Goal: Transaction & Acquisition: Purchase product/service

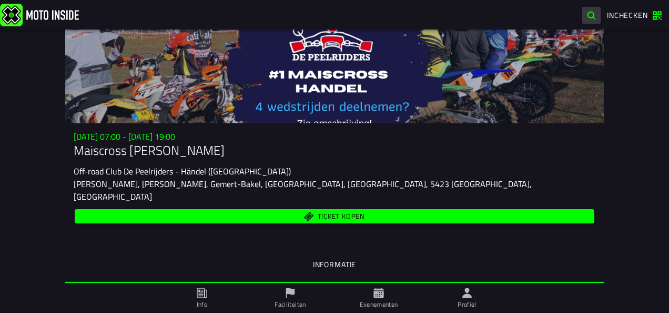
click at [589, 12] on span "button" at bounding box center [592, 16] width 10 height 10
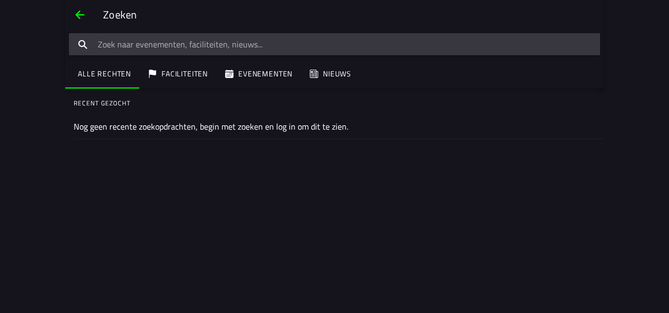
click at [91, 15] on button "Terug" at bounding box center [79, 14] width 25 height 25
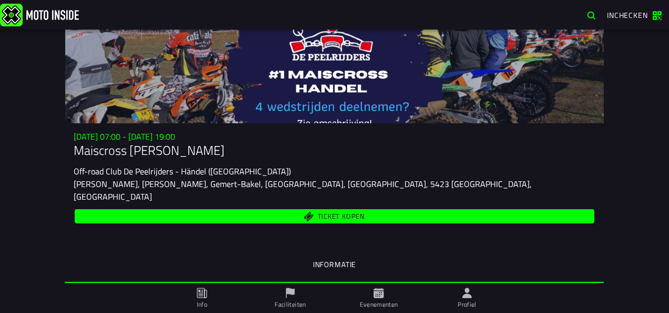
click at [329, 213] on span "Ticket kopen" at bounding box center [341, 216] width 47 height 7
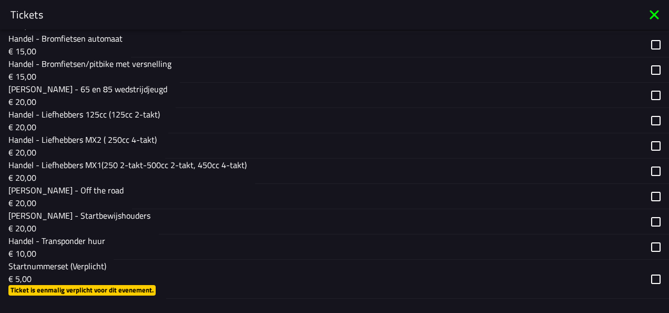
scroll to position [618, 0]
click at [228, 166] on p "Handel - Liefhebbers MX1(250, 2-takt-500cc, 2-takt, 450cc, 4-takt)" at bounding box center [130, 164] width 245 height 13
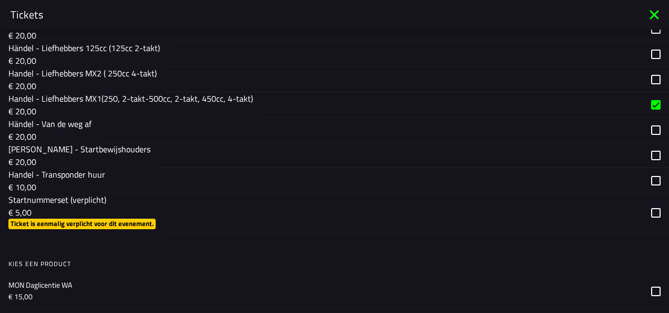
scroll to position [684, 0]
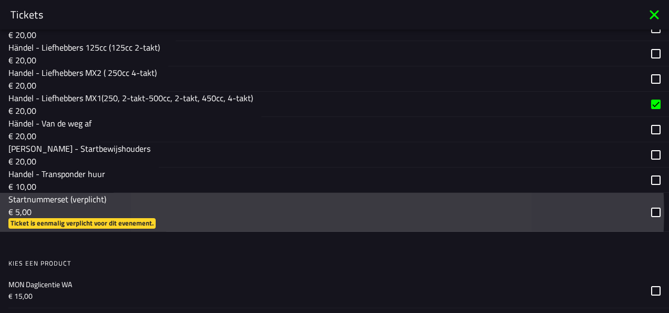
click at [197, 200] on div "button" at bounding box center [404, 212] width 477 height 38
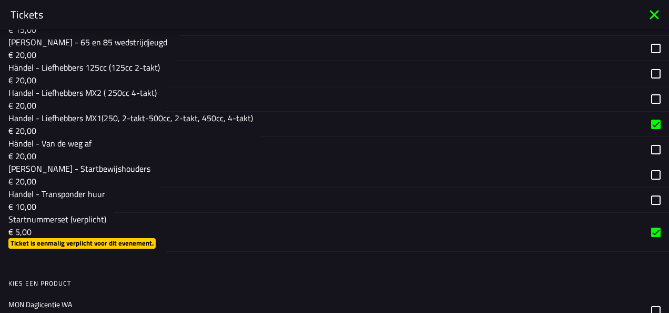
scroll to position [664, 0]
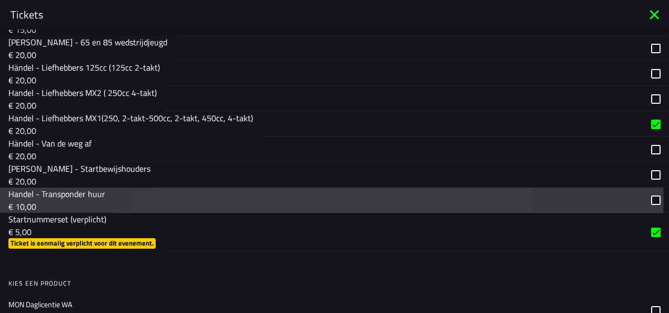
click at [197, 208] on div "button" at bounding box center [378, 199] width 529 height 25
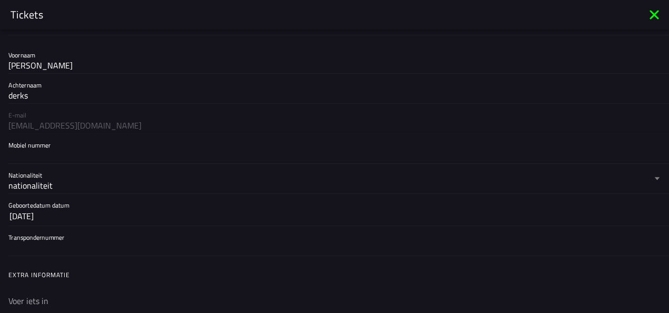
scroll to position [100, 0]
click at [85, 149] on input "Mobiel nummer" at bounding box center [334, 154] width 652 height 13
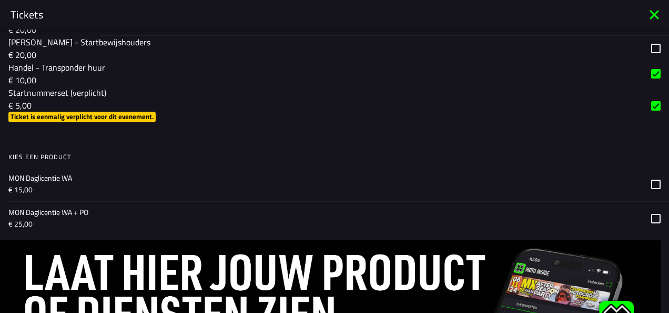
scroll to position [868, 0]
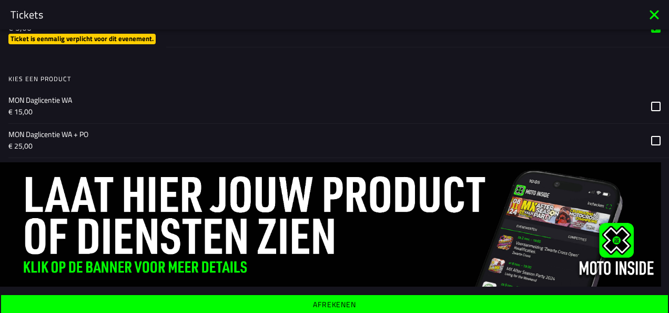
type input "0638022250"
click at [372, 302] on span "Afrekenen" at bounding box center [334, 303] width 651 height 7
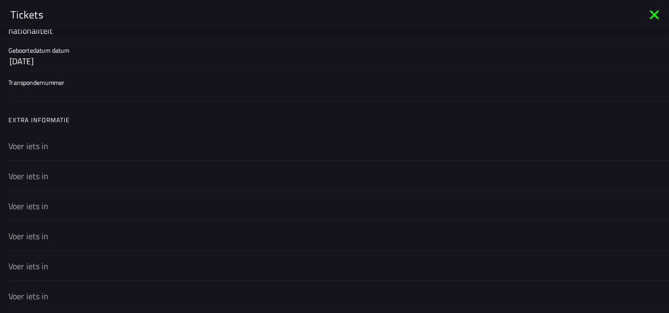
scroll to position [251, 0]
click at [116, 142] on input "text" at bounding box center [334, 148] width 652 height 13
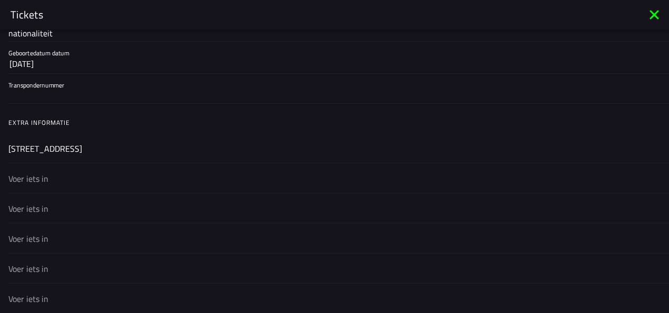
type input "[STREET_ADDRESS]"
click at [82, 168] on div at bounding box center [334, 177] width 652 height 29
click at [82, 172] on input "text" at bounding box center [334, 178] width 652 height 13
type input "5446AB Wanroij"
click at [58, 202] on input "text" at bounding box center [334, 208] width 652 height 13
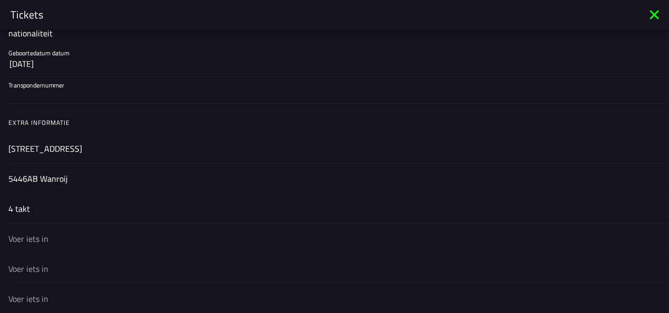
type input "4 takt"
click at [35, 234] on input "text" at bounding box center [334, 238] width 652 height 13
type input "ktm"
click at [23, 262] on input "text" at bounding box center [334, 268] width 652 height 13
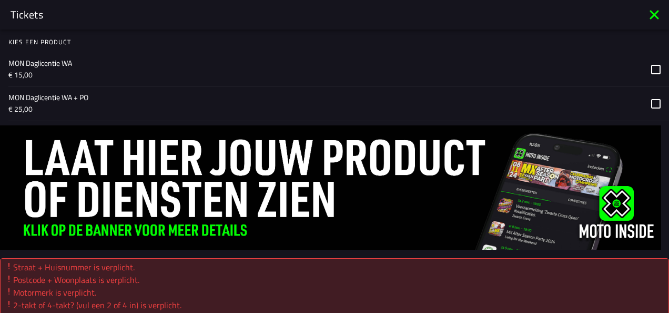
scroll to position [939, 0]
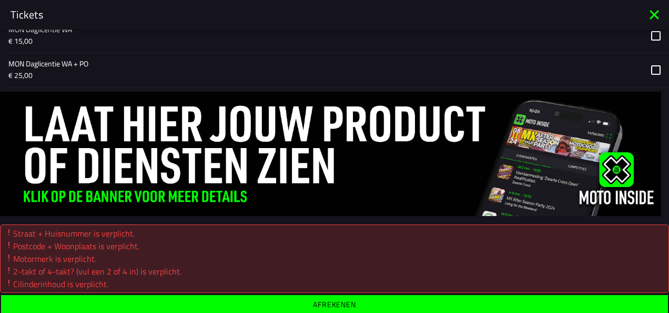
type input "350cc"
click at [159, 295] on button "Afrekenen" at bounding box center [334, 304] width 667 height 19
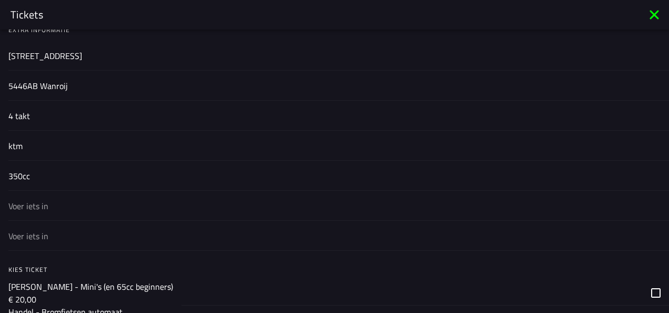
scroll to position [352, 0]
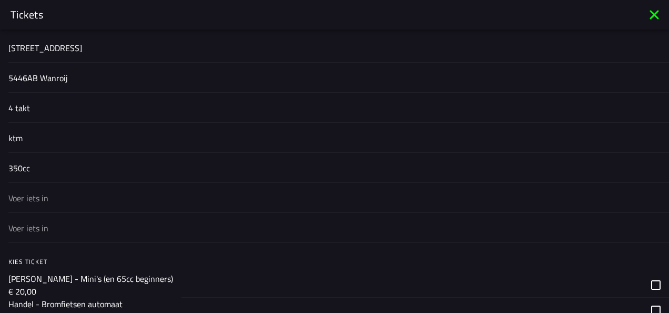
click at [80, 193] on input "text" at bounding box center [334, 198] width 652 height 13
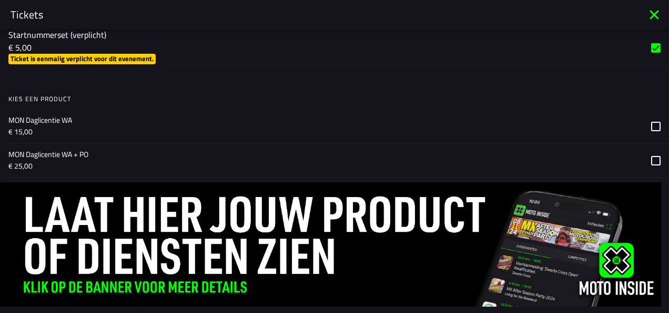
scroll to position [888, 0]
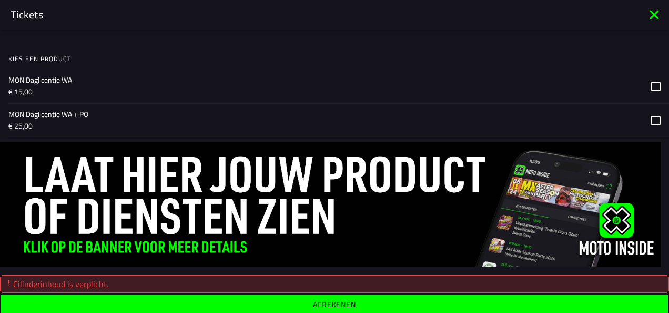
type input "350cc"
click at [146, 283] on div "Cilinderinhoud is verplicht." at bounding box center [335, 283] width 660 height 13
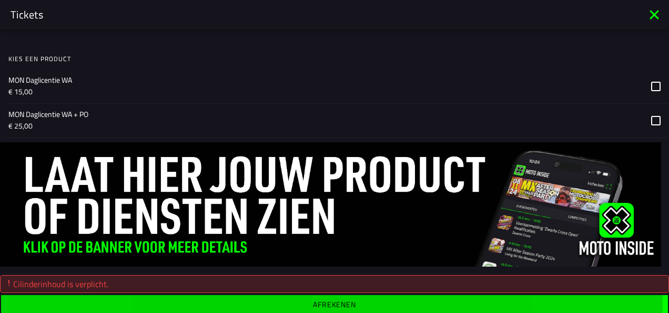
click at [169, 302] on span "Afrekenen" at bounding box center [334, 303] width 651 height 7
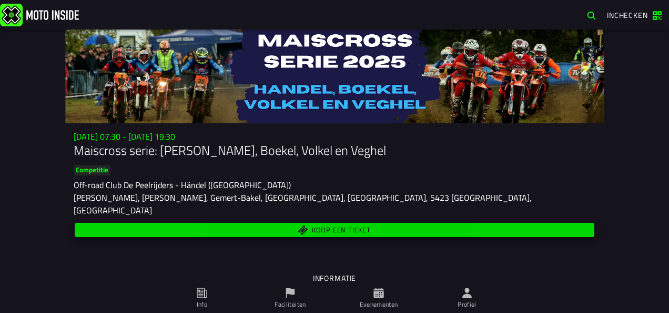
click at [278, 225] on span "Koop een ticket" at bounding box center [335, 230] width 508 height 10
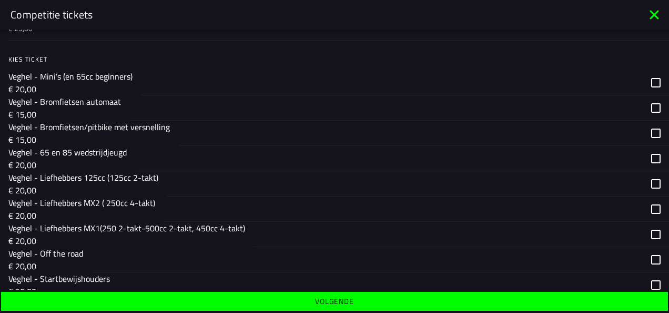
scroll to position [1660, 0]
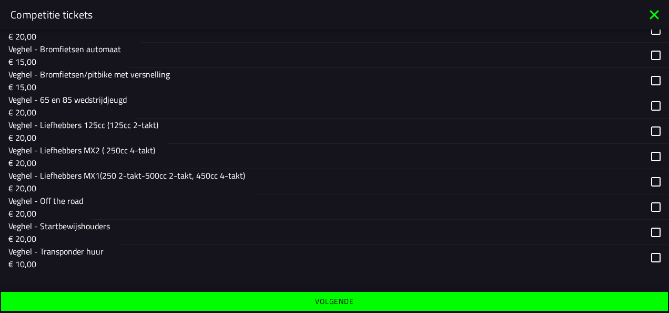
click at [130, 176] on p "Veghel - Liefhebbers MX1(250 2-takt-500cc 2-takt, 450cc 4-takt)" at bounding box center [126, 175] width 237 height 13
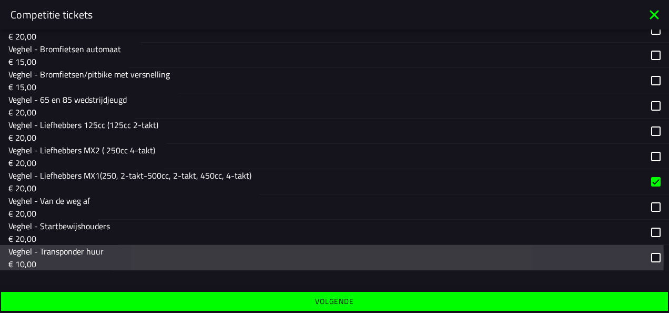
click at [98, 255] on p "Veghel - Transponder huur" at bounding box center [55, 251] width 95 height 13
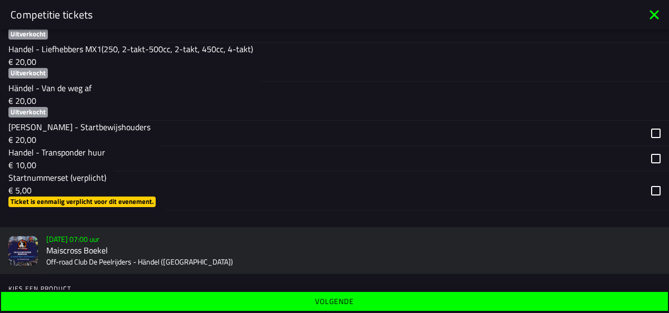
scroll to position [367, 0]
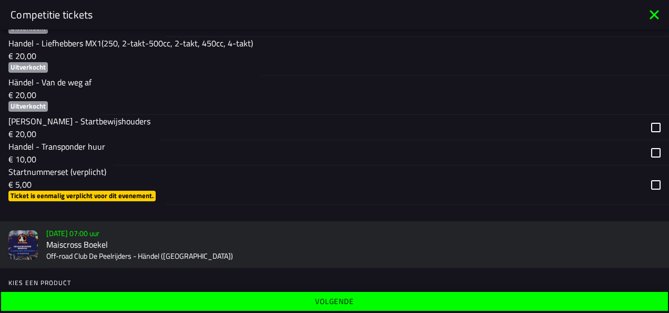
click at [122, 182] on p "€ 5,00" at bounding box center [82, 184] width 149 height 13
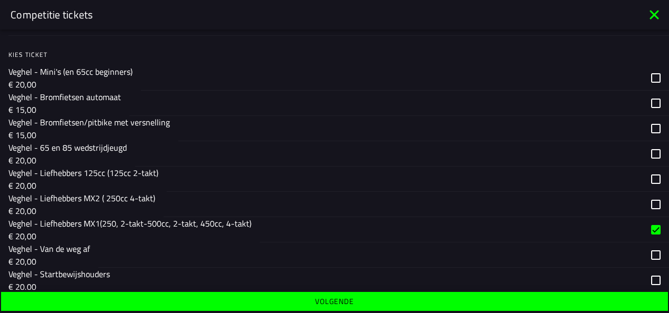
scroll to position [1660, 0]
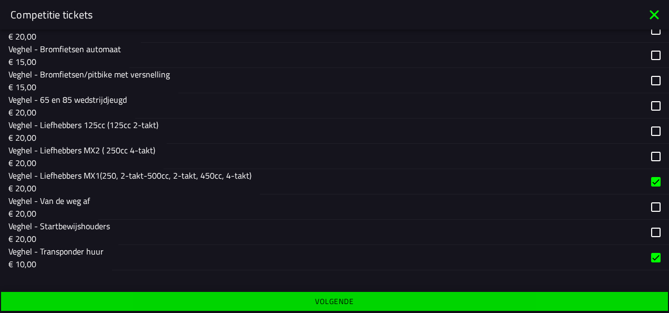
click at [366, 302] on span "Volgende" at bounding box center [334, 300] width 651 height 7
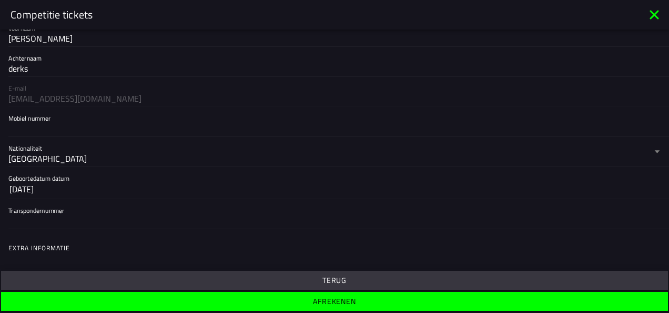
scroll to position [125, 0]
click at [72, 129] on input "Mobiel nummer" at bounding box center [334, 129] width 652 height 13
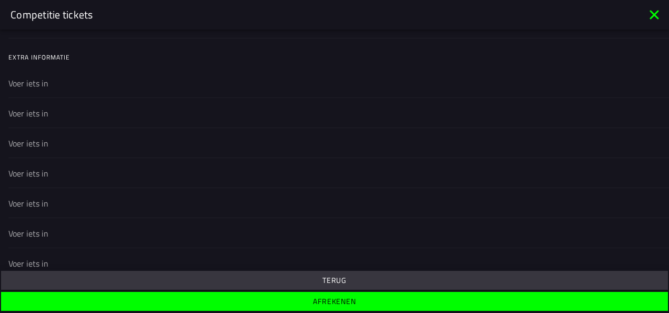
scroll to position [328, 0]
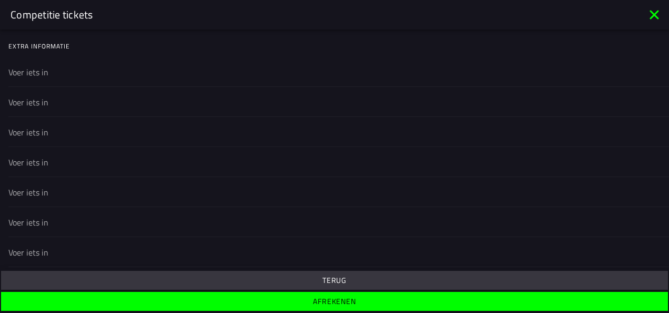
type input "0638022250"
click at [85, 77] on div at bounding box center [334, 71] width 652 height 29
click at [85, 77] on input "text" at bounding box center [334, 72] width 652 height 13
type input "[STREET_ADDRESS]"
click at [62, 97] on input "text" at bounding box center [334, 102] width 652 height 13
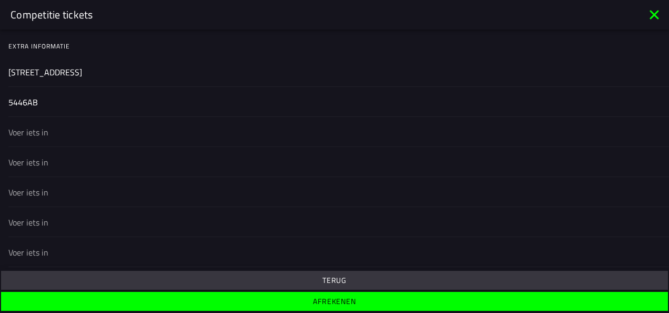
type input "5446AB"
click at [33, 129] on input "text" at bounding box center [334, 132] width 652 height 13
type input "ktm"
click at [27, 166] on div at bounding box center [334, 161] width 652 height 29
click at [27, 166] on input "text" at bounding box center [334, 162] width 652 height 13
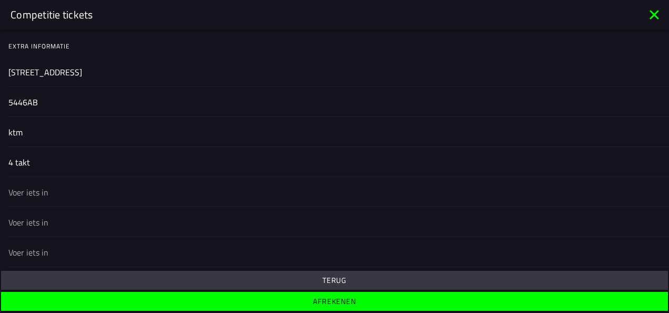
type input "4 takt"
click at [33, 193] on input "text" at bounding box center [334, 192] width 652 height 13
type input "350cc"
click at [239, 291] on button "Afrekenen" at bounding box center [334, 300] width 667 height 19
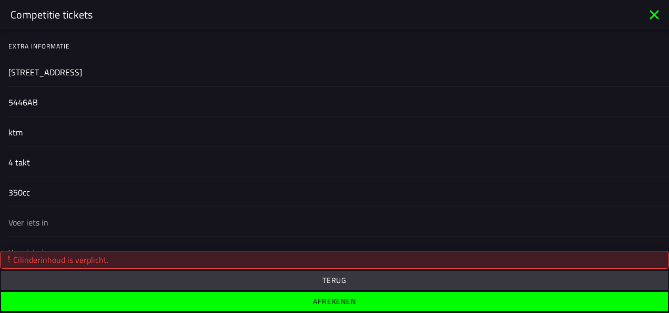
click at [68, 220] on input "text" at bounding box center [334, 222] width 652 height 13
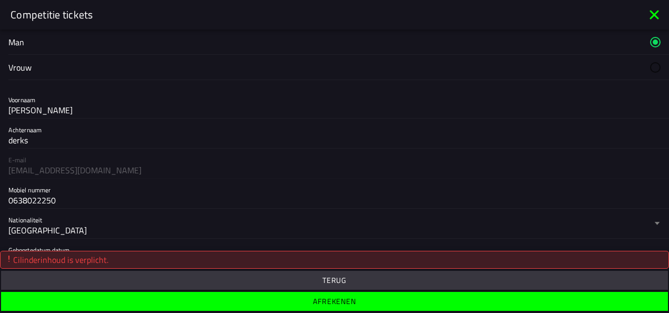
scroll to position [79, 0]
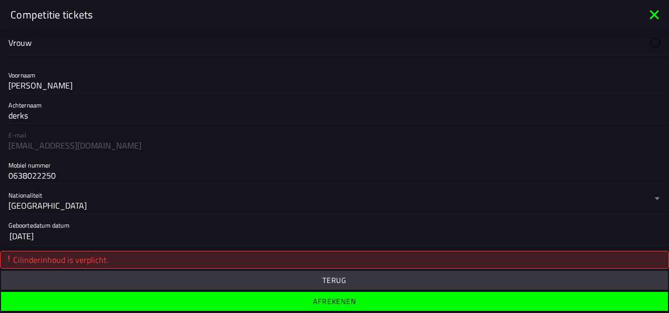
type input "350cc"
click at [215, 306] on button "Afrekenen" at bounding box center [334, 300] width 667 height 19
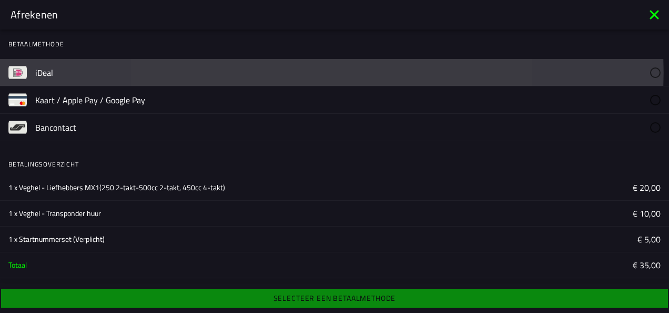
click at [154, 75] on label "iDeal" at bounding box center [348, 72] width 626 height 27
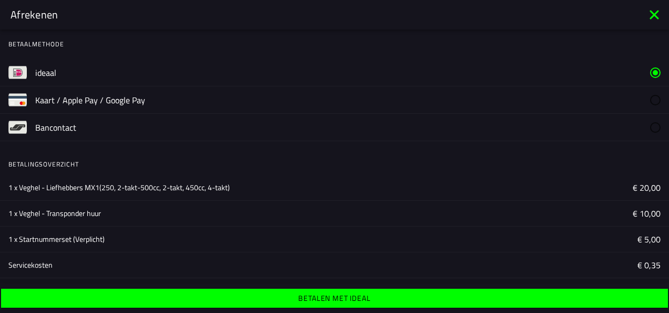
click at [291, 293] on button "Betalen met iDeal" at bounding box center [334, 297] width 667 height 19
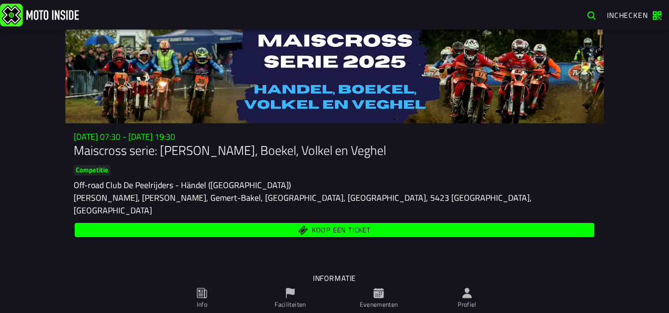
click at [193, 225] on span "Koop een ticket" at bounding box center [335, 230] width 508 height 10
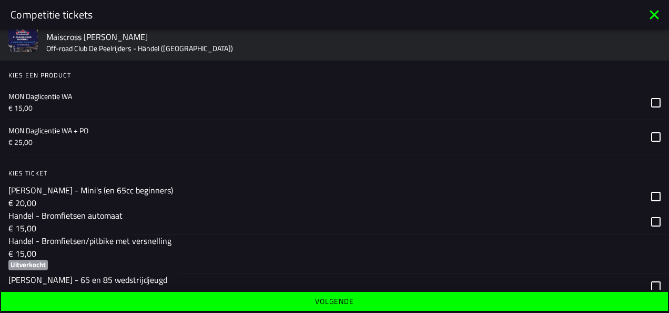
scroll to position [0, 0]
